Goal: Transaction & Acquisition: Purchase product/service

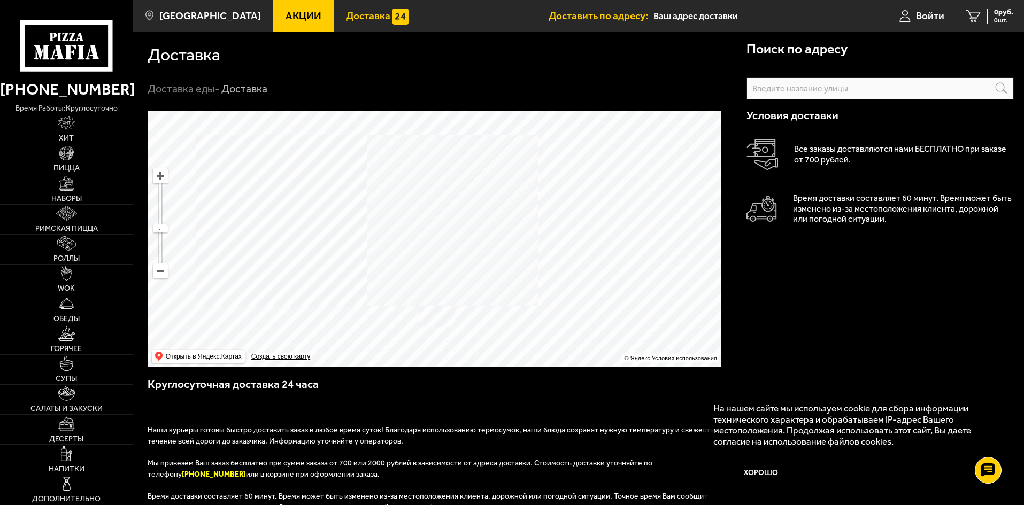
click at [80, 167] on span "Пицца" at bounding box center [66, 168] width 26 height 7
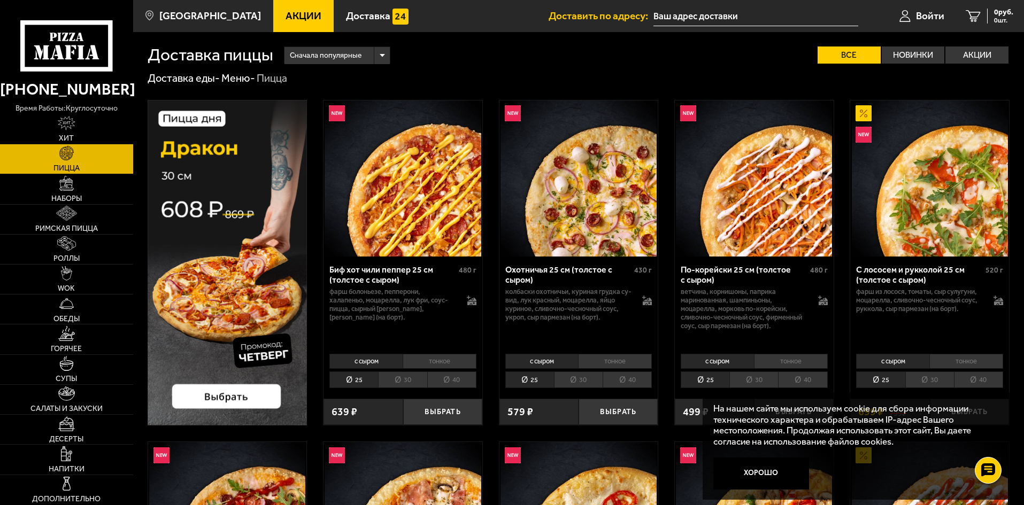
click at [745, 478] on button "Хорошо" at bounding box center [761, 474] width 96 height 32
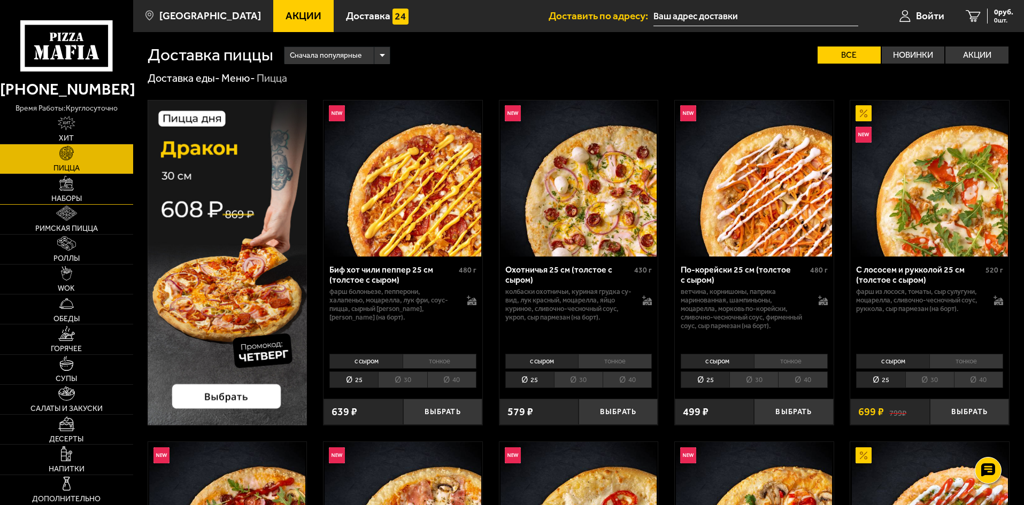
click at [42, 180] on link "Наборы" at bounding box center [66, 188] width 133 height 29
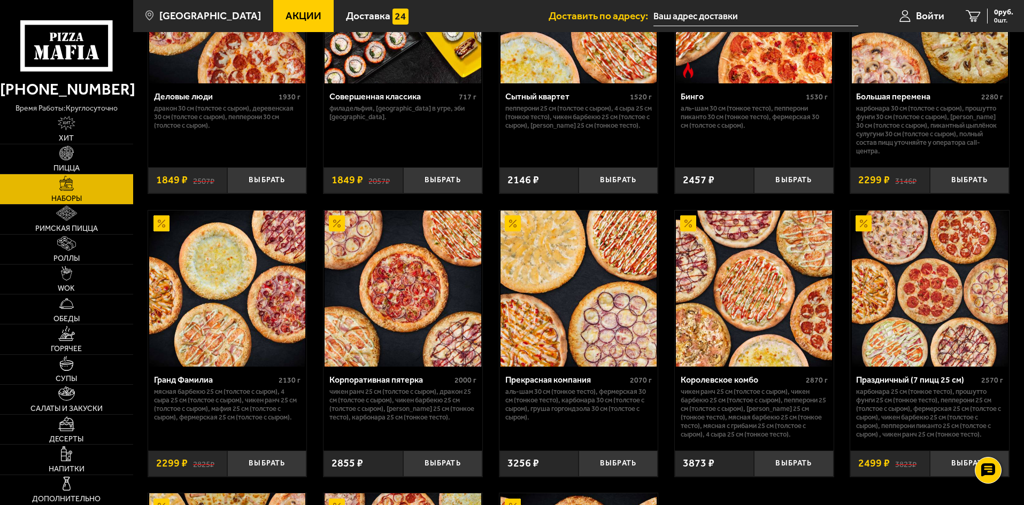
scroll to position [1283, 0]
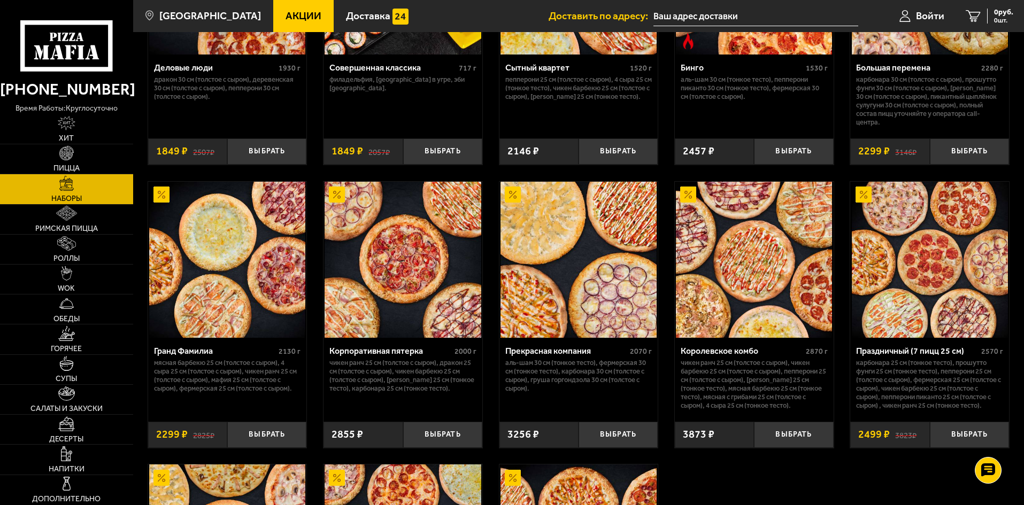
click at [540, 305] on img at bounding box center [579, 260] width 156 height 156
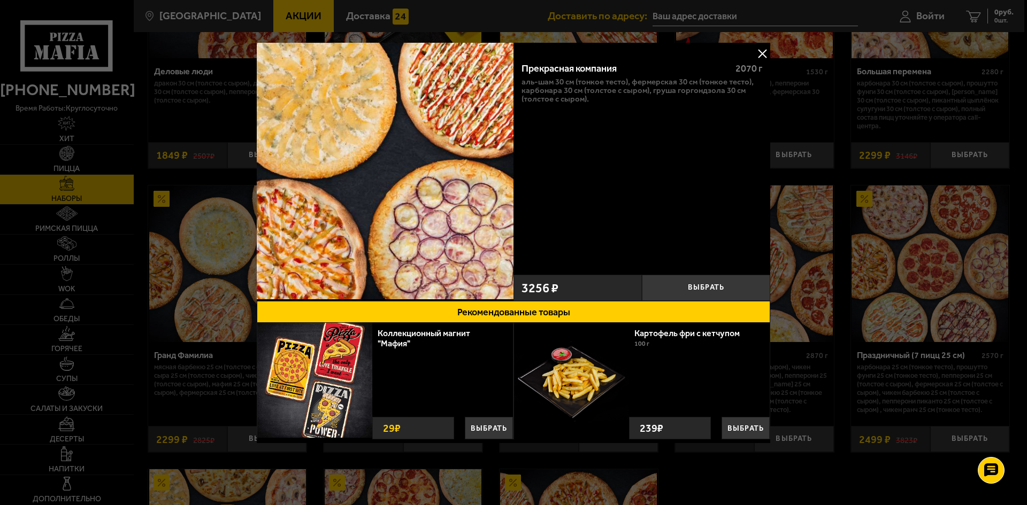
click at [757, 59] on button at bounding box center [762, 53] width 16 height 16
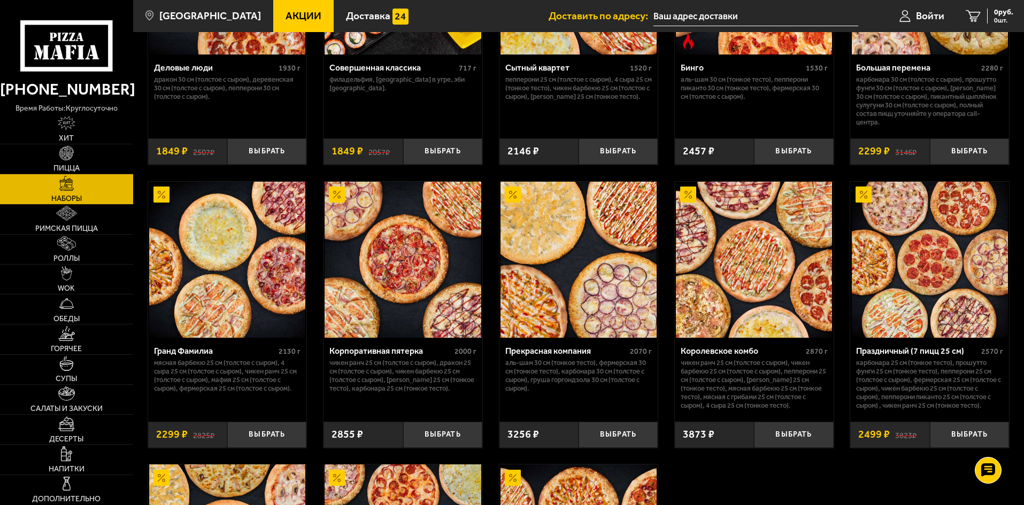
click at [706, 274] on img at bounding box center [754, 260] width 156 height 156
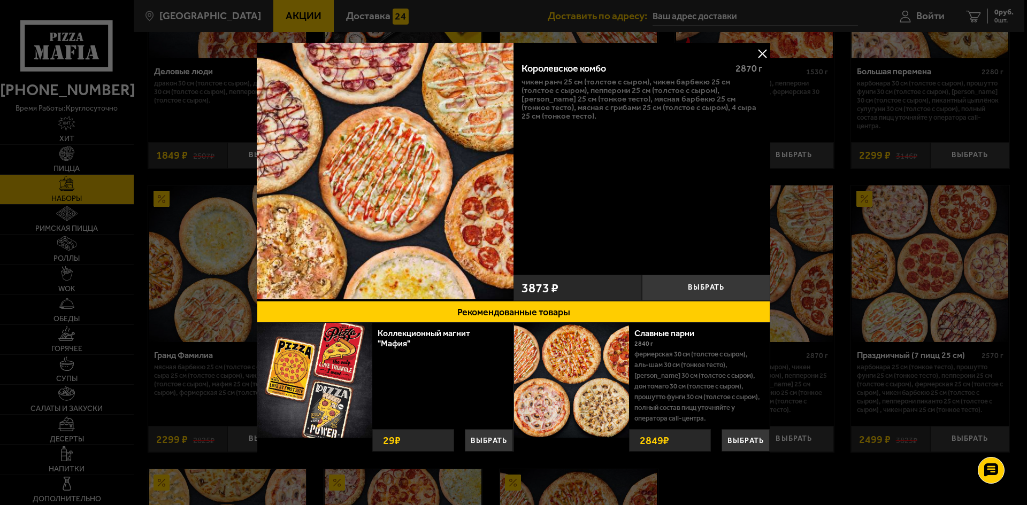
click at [762, 50] on button at bounding box center [762, 53] width 16 height 16
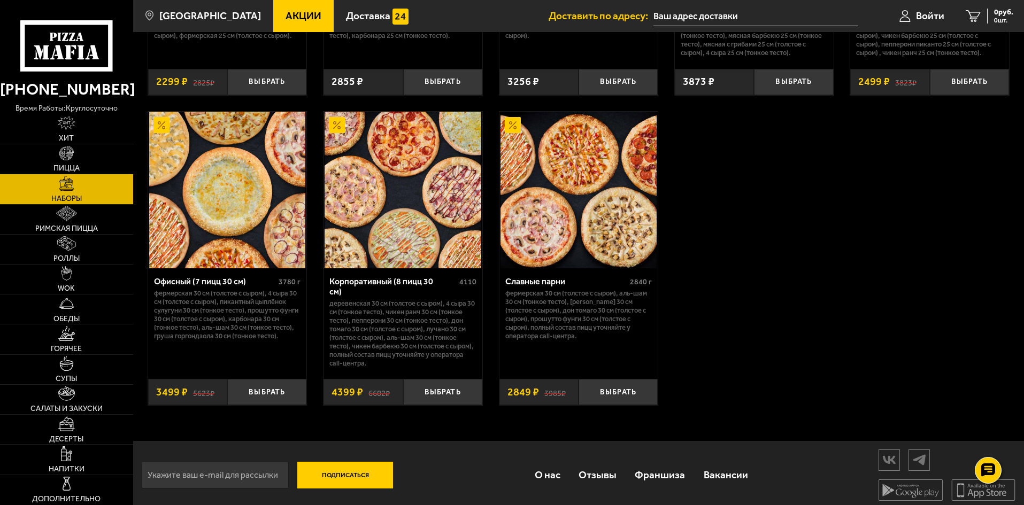
scroll to position [1583, 0]
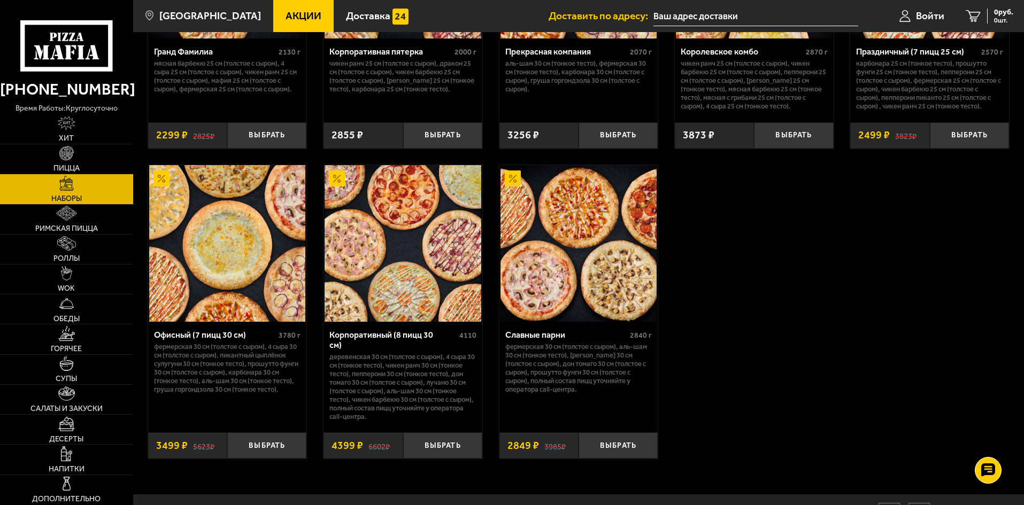
click at [542, 252] on img at bounding box center [579, 243] width 156 height 156
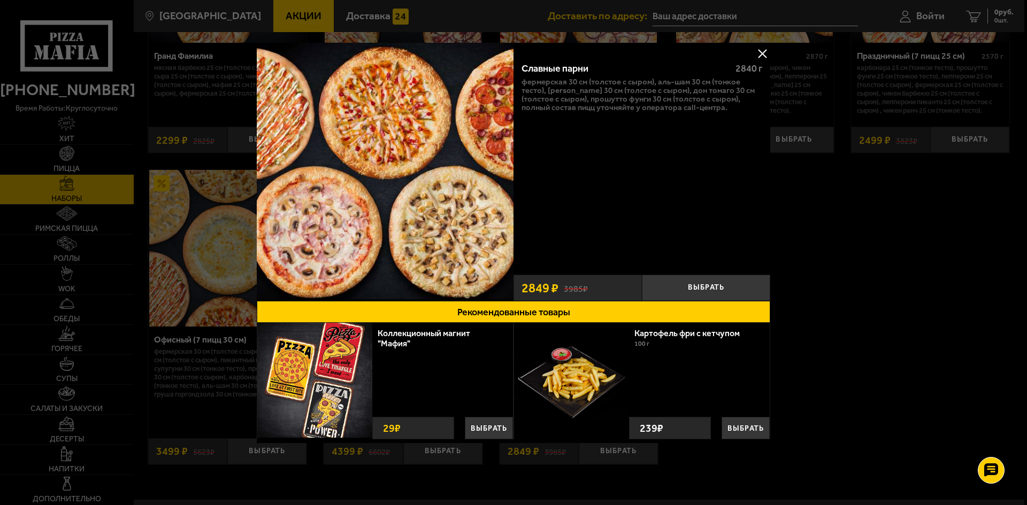
click at [759, 60] on button at bounding box center [762, 53] width 16 height 16
